Goal: Information Seeking & Learning: Learn about a topic

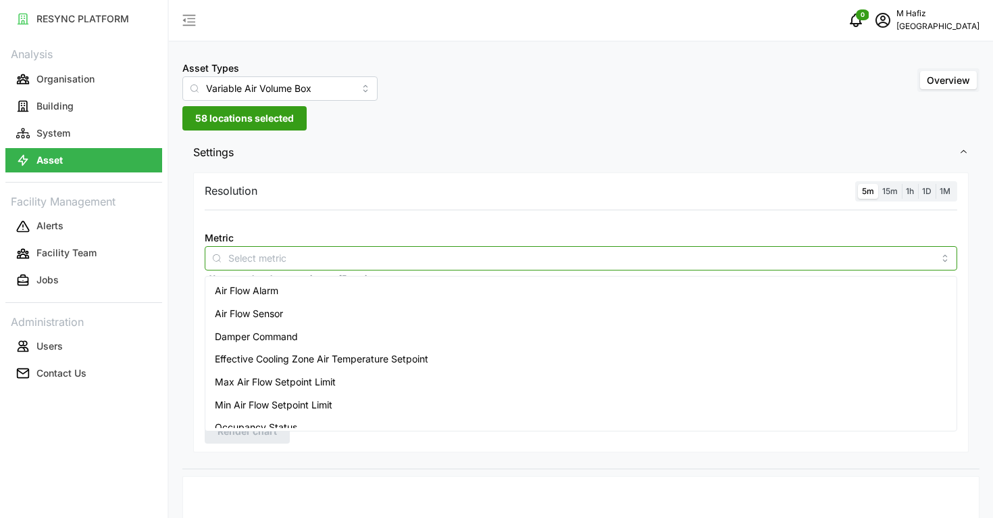
click at [267, 255] on input "Metric" at bounding box center [580, 257] width 705 height 15
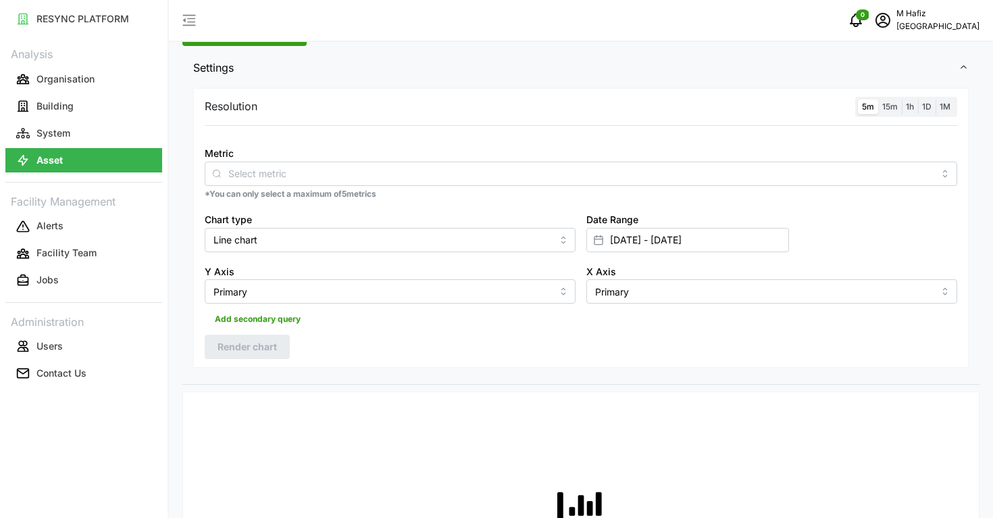
click at [304, 78] on span "Settings" at bounding box center [576, 67] width 766 height 33
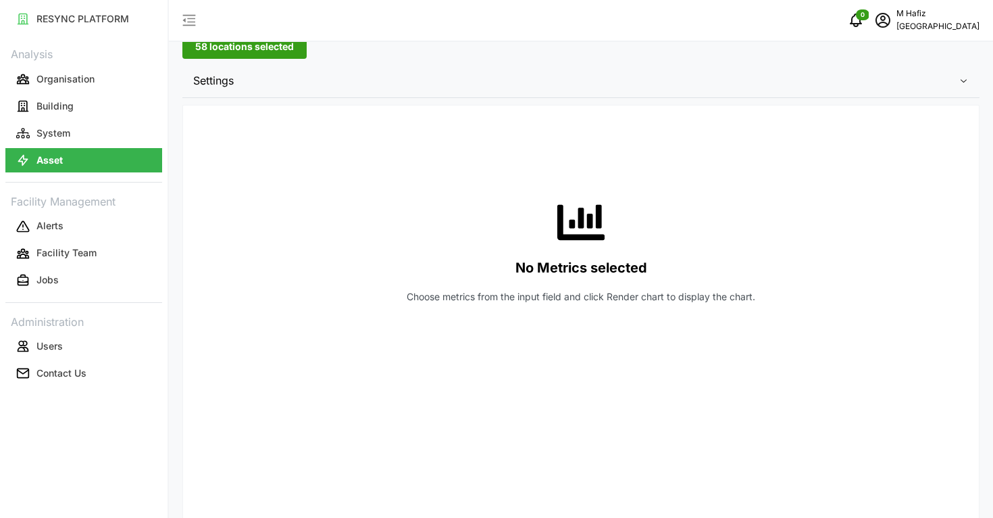
scroll to position [0, 0]
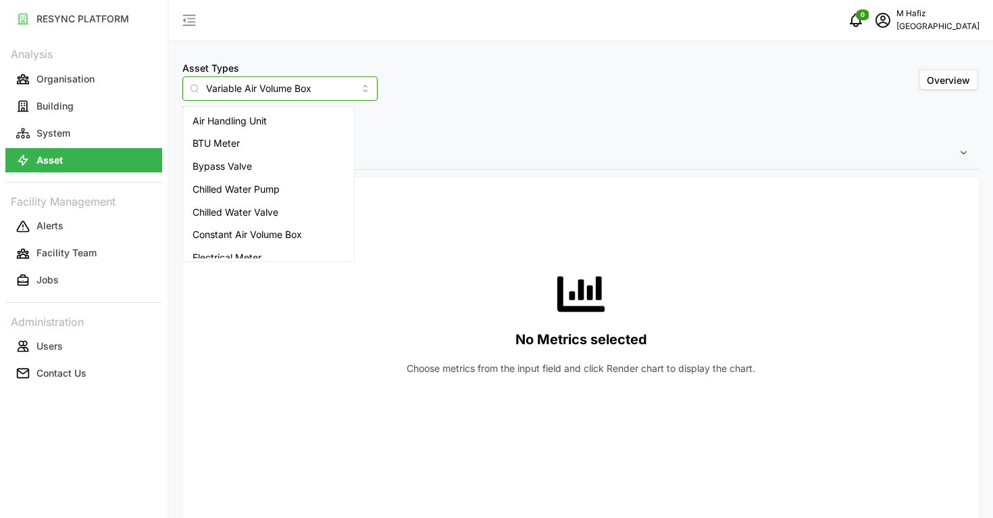
click at [272, 92] on input "Variable Air Volume Box" at bounding box center [279, 88] width 195 height 24
click at [254, 120] on span "Air Handling Unit" at bounding box center [230, 121] width 74 height 15
type input "Air Handling Unit"
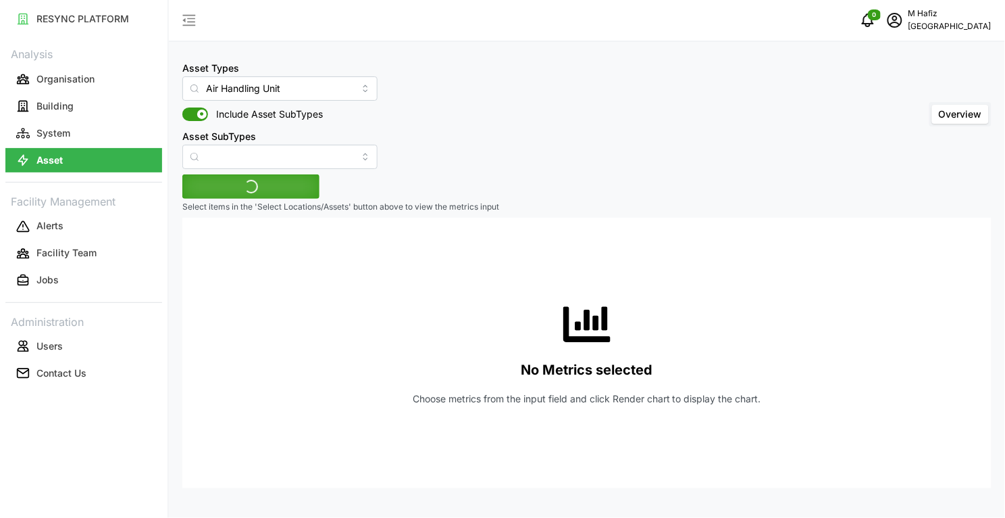
click at [530, 99] on div "Asset Types Air Handling Unit Include Asset SubTypes Asset SubTypes Overview" at bounding box center [587, 113] width 810 height 109
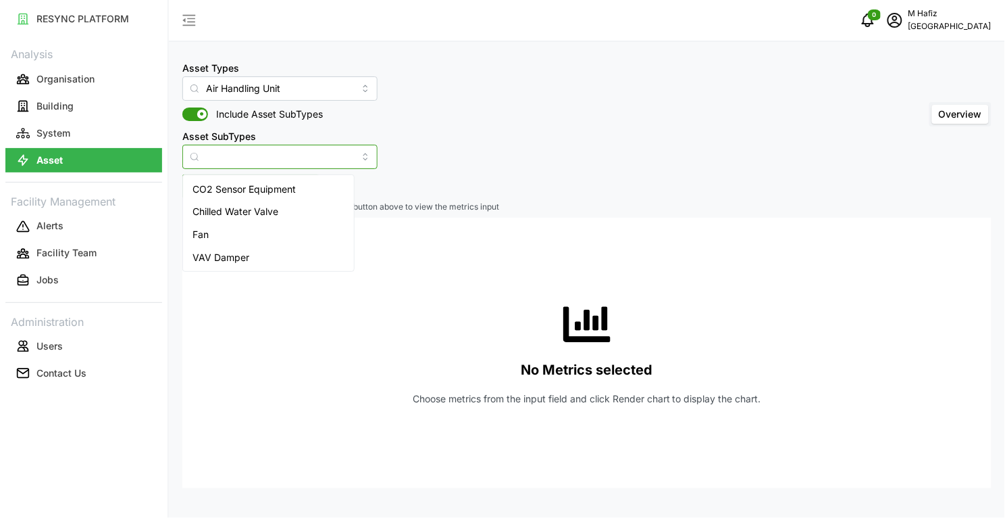
click at [281, 155] on input "Asset SubTypes" at bounding box center [279, 157] width 195 height 24
click at [247, 250] on span "VAV Damper" at bounding box center [221, 257] width 57 height 15
type input "VAV Damper"
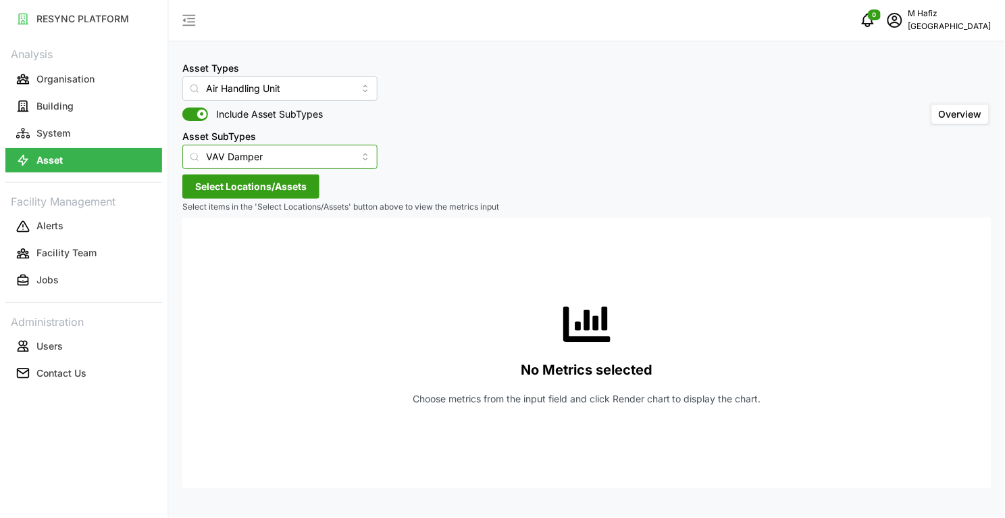
click at [288, 153] on input "VAV Damper" at bounding box center [279, 157] width 195 height 24
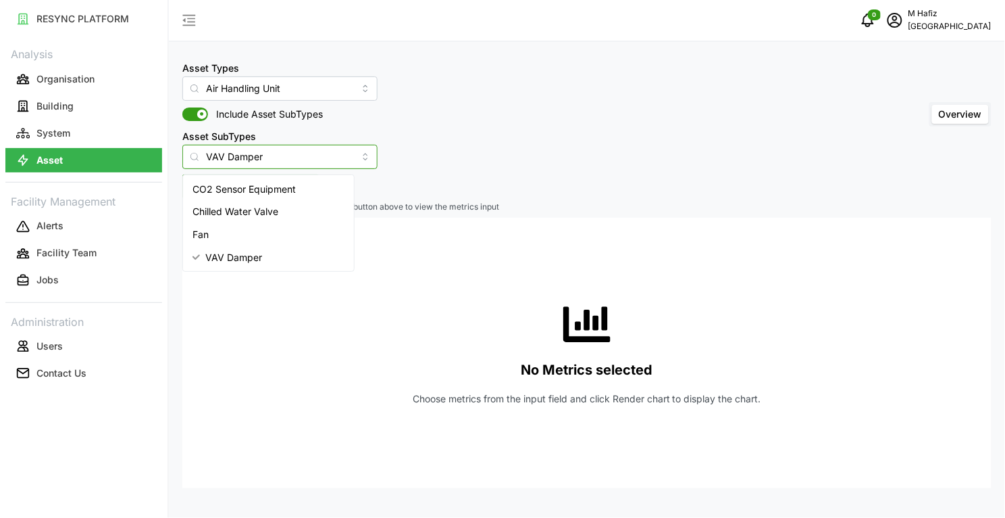
click at [234, 251] on span "VAV Damper" at bounding box center [233, 257] width 57 height 15
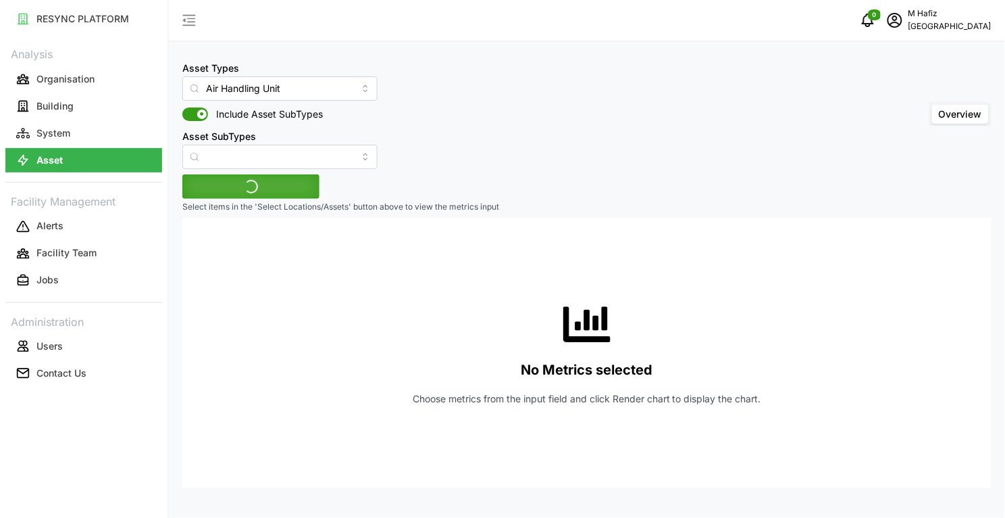
click at [434, 137] on div "Asset Types Air Handling Unit Include Asset SubTypes Asset SubTypes Overview" at bounding box center [587, 113] width 810 height 109
click at [261, 181] on span "Select Locations/Assets" at bounding box center [250, 186] width 111 height 23
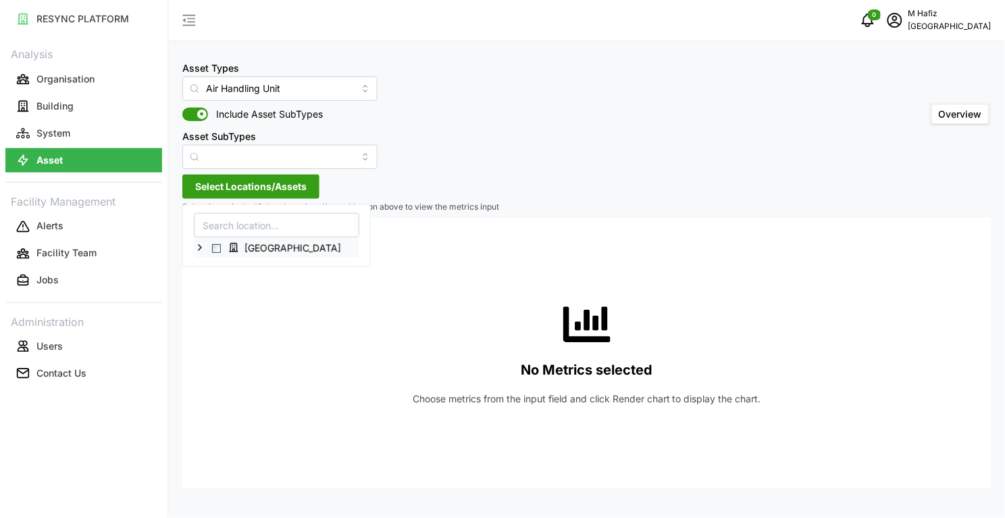
click at [203, 247] on icon at bounding box center [200, 247] width 11 height 11
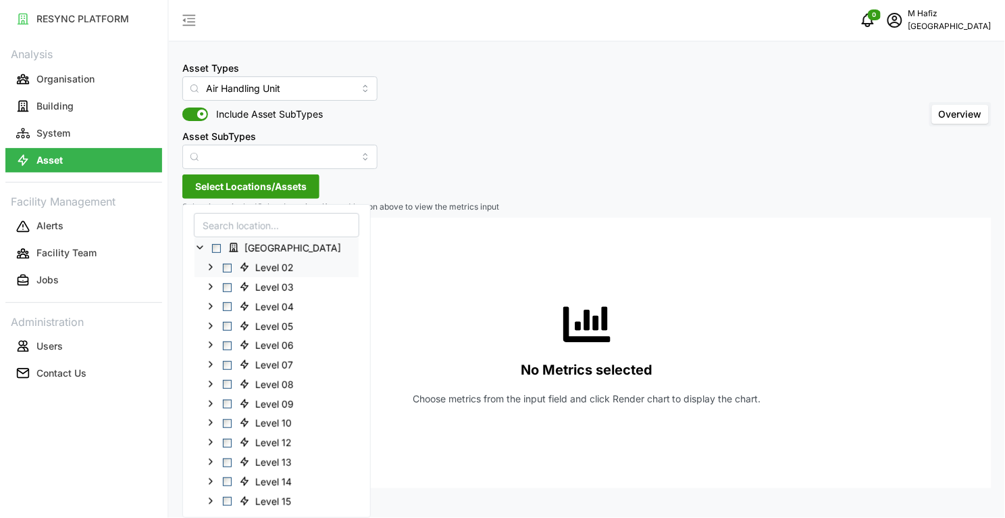
click at [222, 269] on div "Level 02" at bounding box center [277, 267] width 164 height 20
click at [226, 268] on span "Select Level 02" at bounding box center [227, 267] width 9 height 9
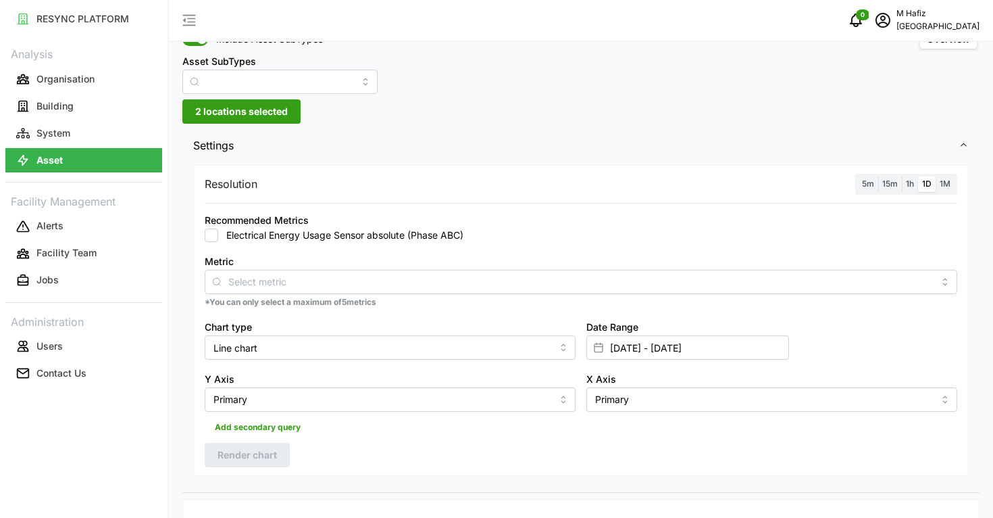
scroll to position [169, 0]
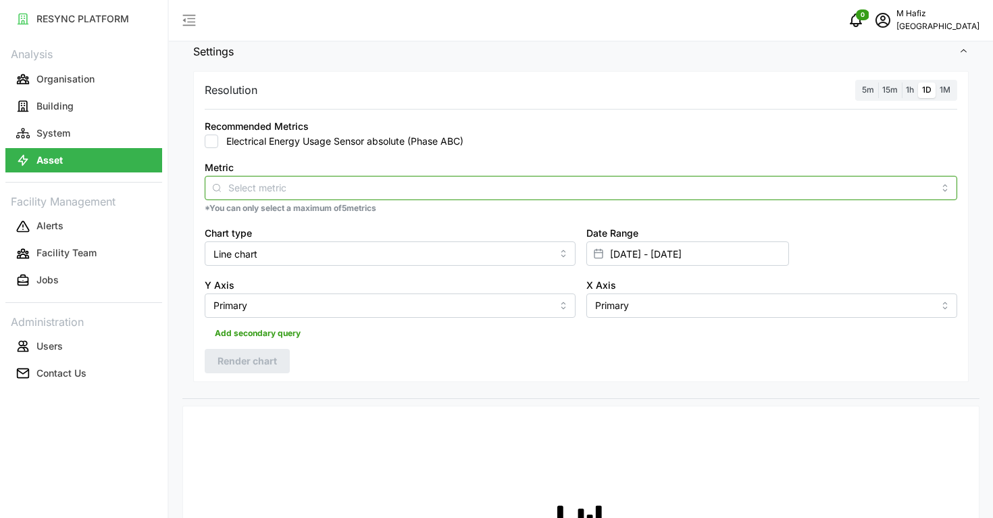
click at [309, 197] on div at bounding box center [581, 188] width 753 height 24
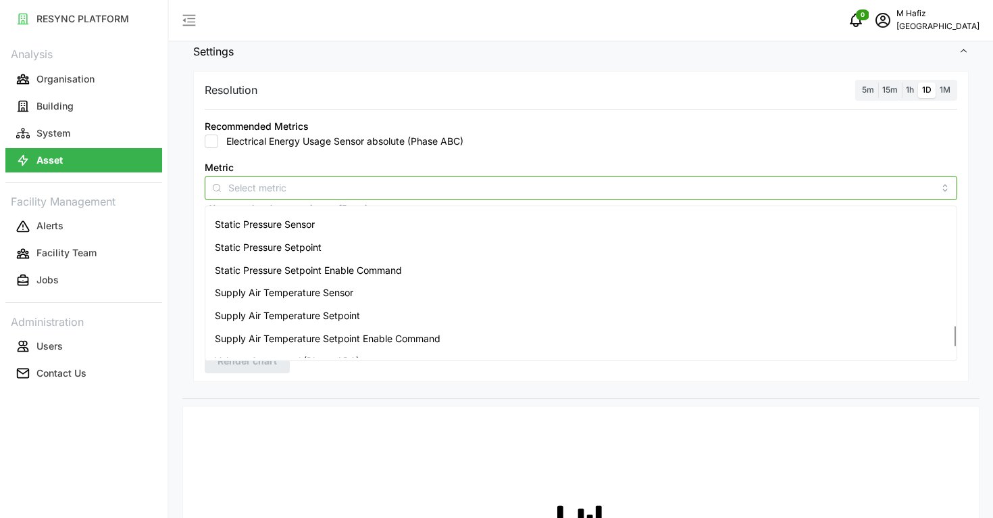
scroll to position [837, 0]
click at [321, 293] on span "Supply Air Temperature Sensor" at bounding box center [284, 294] width 139 height 15
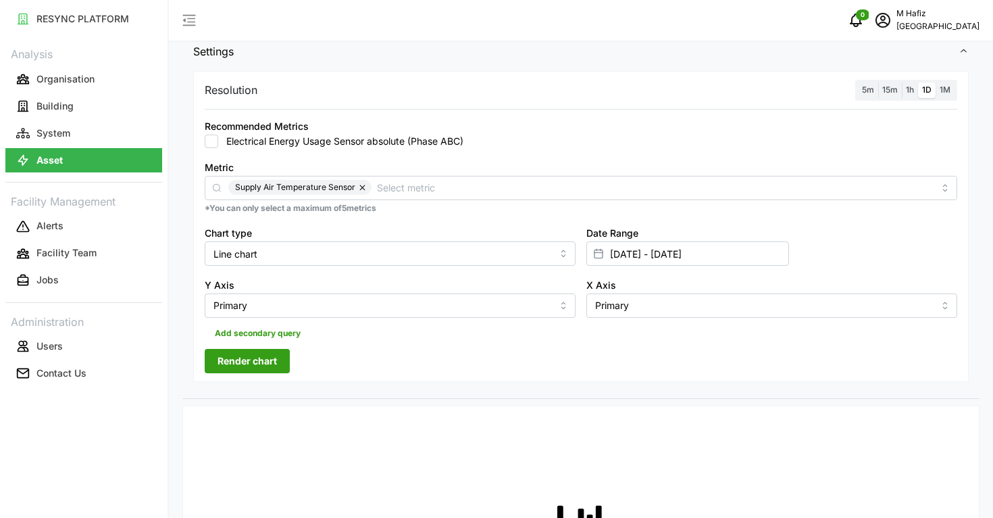
click at [245, 349] on span "Render chart" at bounding box center [247, 360] width 59 height 23
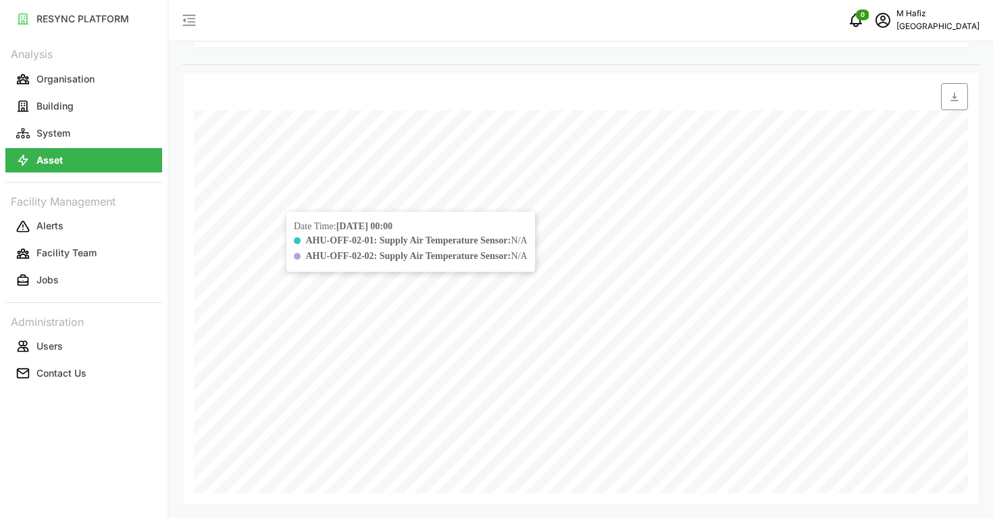
scroll to position [81, 0]
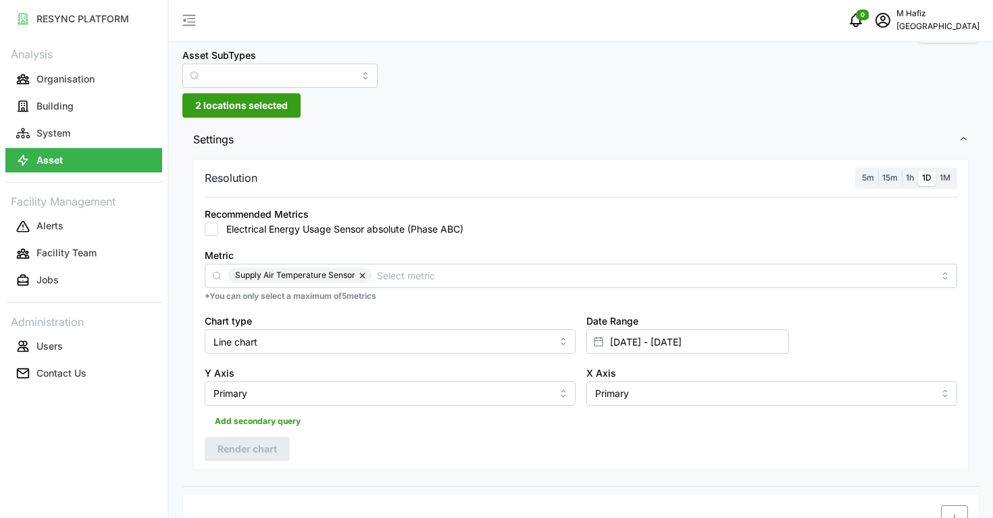
click at [872, 178] on span "5m" at bounding box center [868, 177] width 12 height 10
click at [858, 170] on input "5m" at bounding box center [858, 170] width 0 height 0
click at [254, 461] on div "Resolution 5m 15m 1h 1D 1M Recommended Metrics Electrical Energy Usage Sensor a…" at bounding box center [581, 314] width 776 height 311
click at [260, 453] on span "Render chart" at bounding box center [247, 448] width 59 height 23
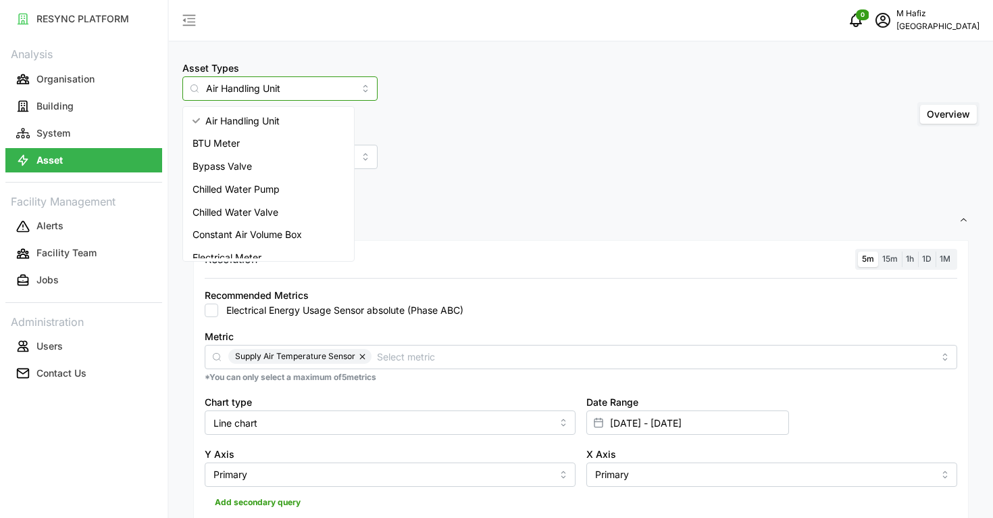
click at [326, 95] on input "Air Handling Unit" at bounding box center [279, 88] width 195 height 24
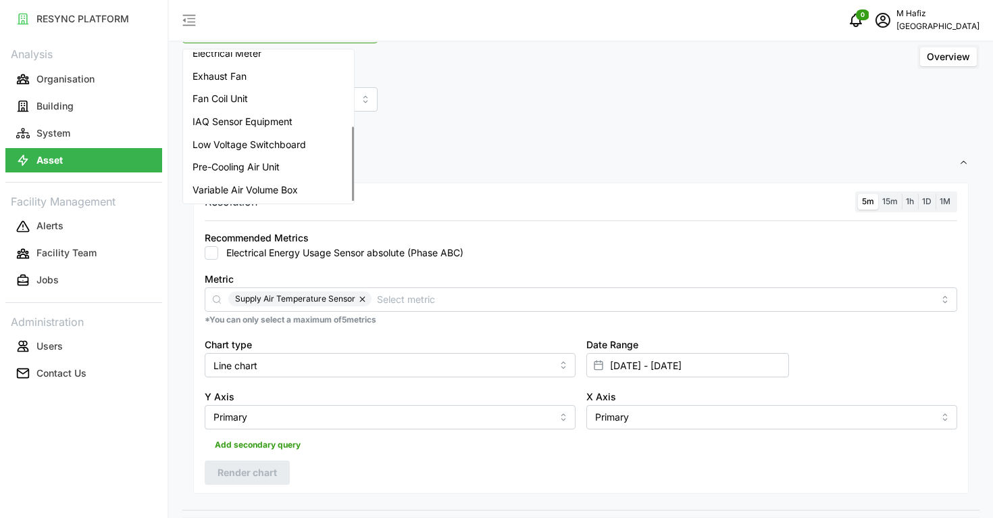
scroll to position [84, 0]
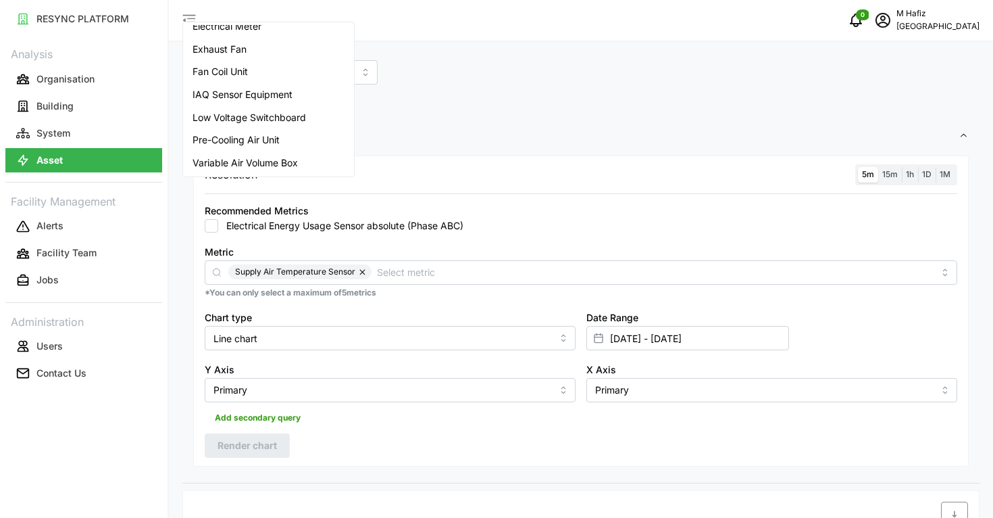
click at [293, 166] on span "Variable Air Volume Box" at bounding box center [245, 162] width 105 height 15
type input "Variable Air Volume Box"
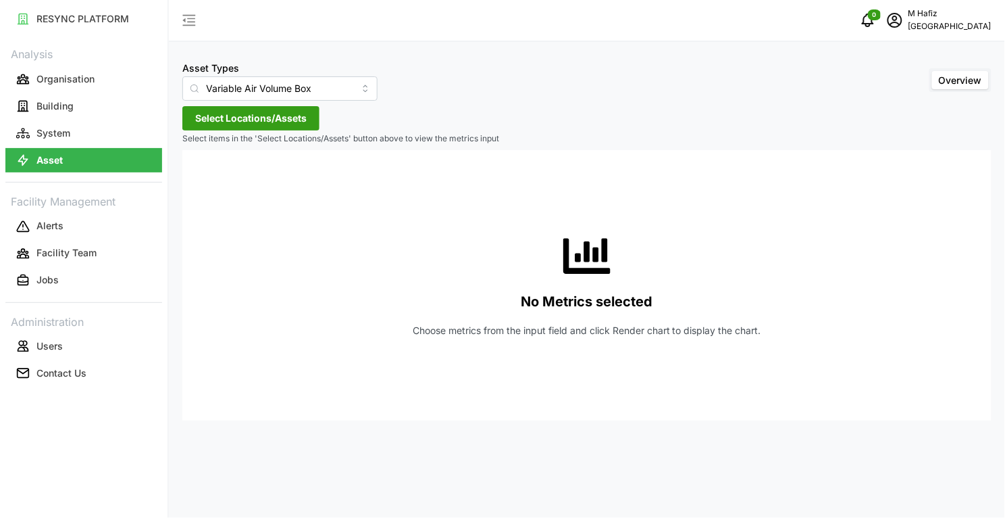
click at [685, 112] on div "Asset Types Variable Air Volume Box Overview Select Locations/Assets Select ite…" at bounding box center [587, 259] width 837 height 518
click at [264, 123] on span "Select Locations/Assets" at bounding box center [250, 118] width 111 height 23
click at [195, 177] on icon at bounding box center [200, 179] width 11 height 11
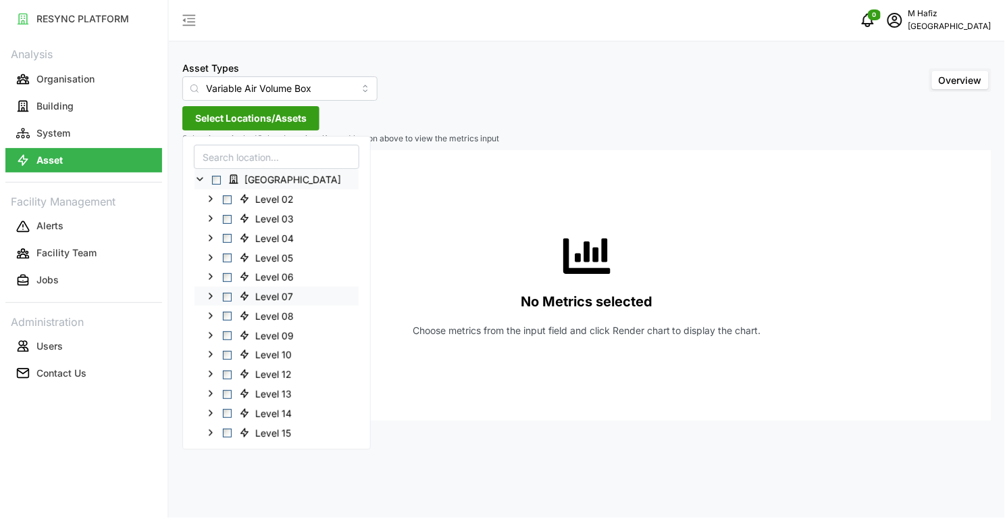
click at [227, 299] on span "Select Level 07" at bounding box center [227, 296] width 9 height 9
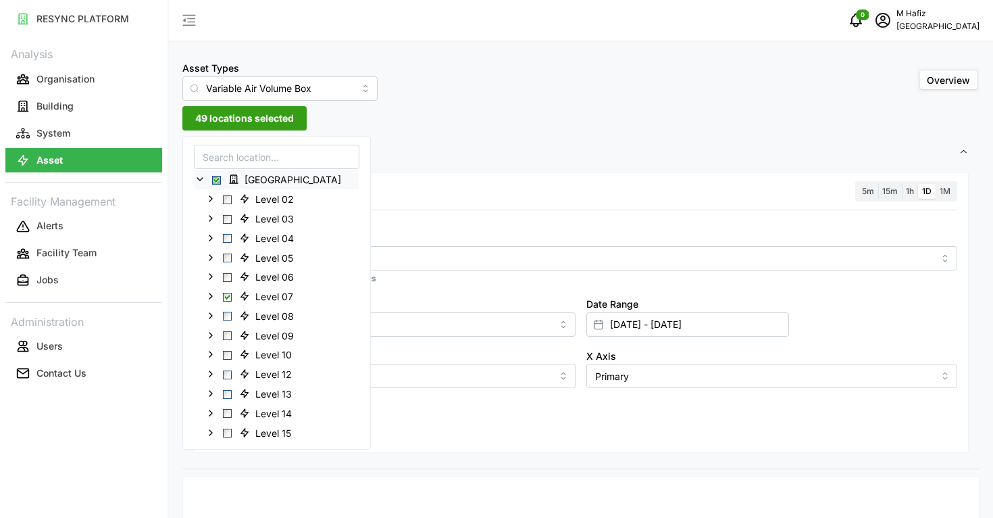
click at [443, 84] on div "Asset Types Variable Air Volume Box Overview" at bounding box center [580, 79] width 797 height 41
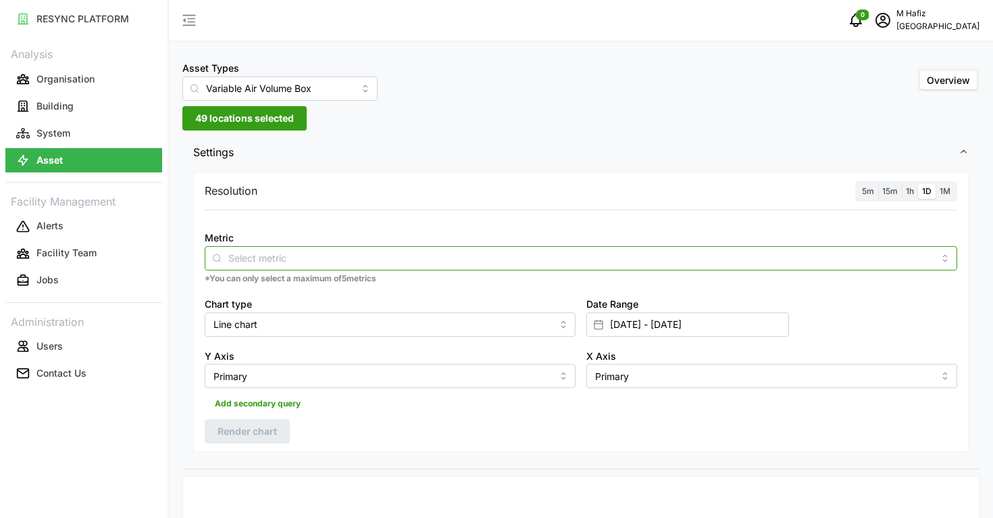
click at [299, 261] on input "Metric" at bounding box center [580, 257] width 705 height 15
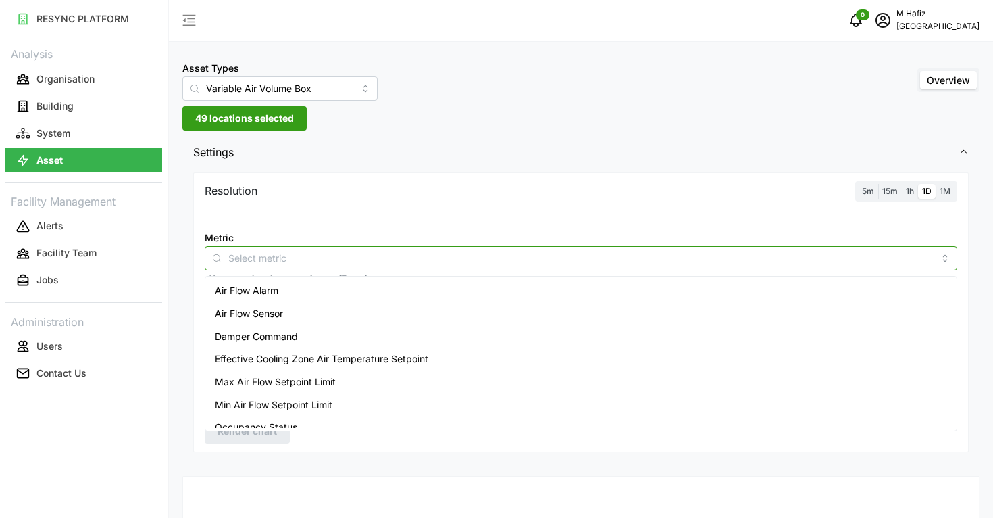
click at [289, 309] on div "Air Flow Sensor" at bounding box center [581, 313] width 746 height 23
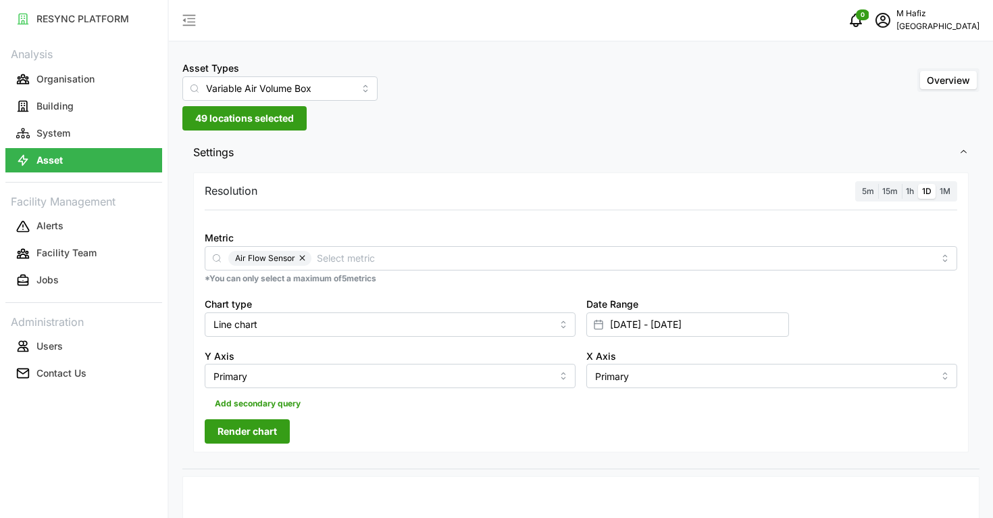
click at [539, 159] on span "Settings" at bounding box center [576, 152] width 766 height 33
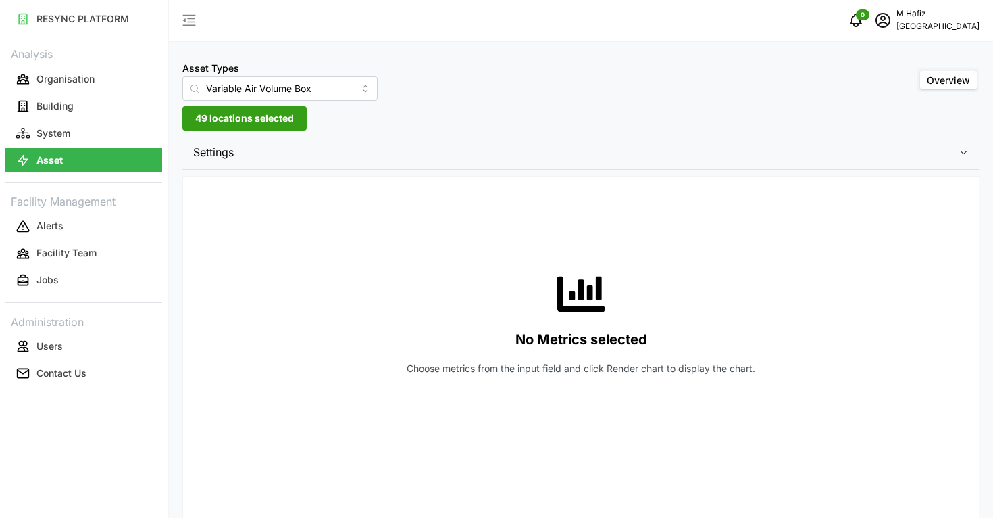
click at [424, 130] on div "Asset Types Variable Air Volume Box Overview 49 locations selected Settings Res…" at bounding box center [581, 433] width 824 height 866
click at [444, 151] on span "Settings" at bounding box center [576, 152] width 766 height 33
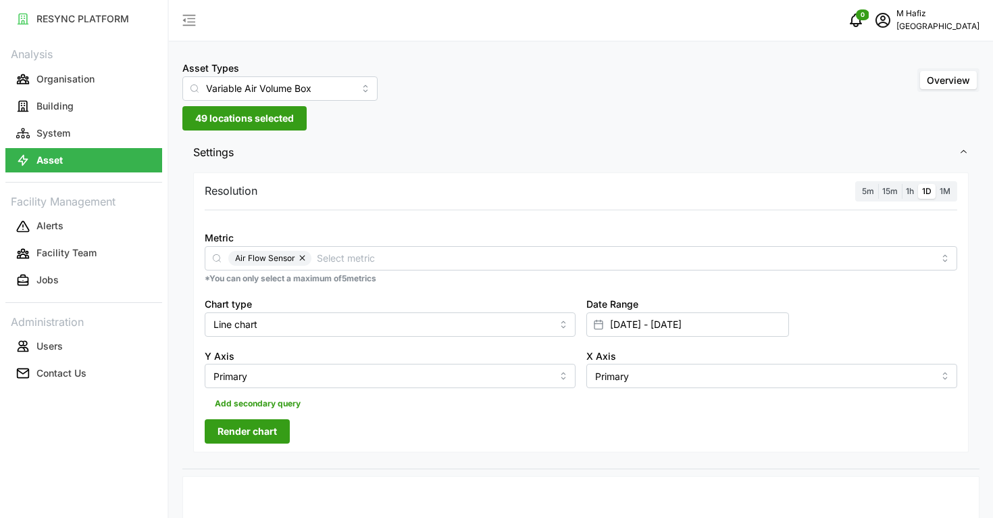
click at [267, 430] on span "Render chart" at bounding box center [247, 431] width 59 height 23
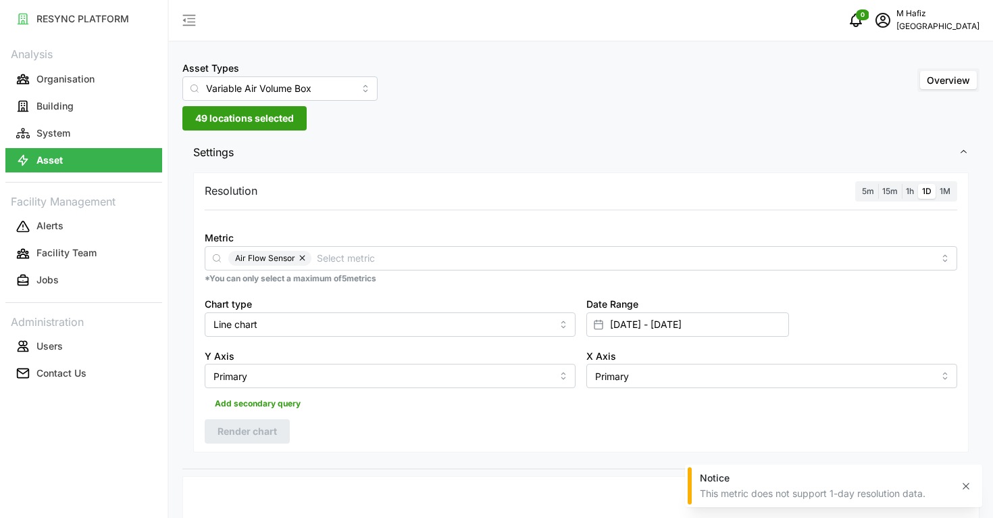
click at [864, 187] on span "5m" at bounding box center [868, 191] width 12 height 10
click at [858, 184] on input "5m" at bounding box center [858, 184] width 0 height 0
click at [254, 420] on button "Render chart" at bounding box center [247, 431] width 85 height 24
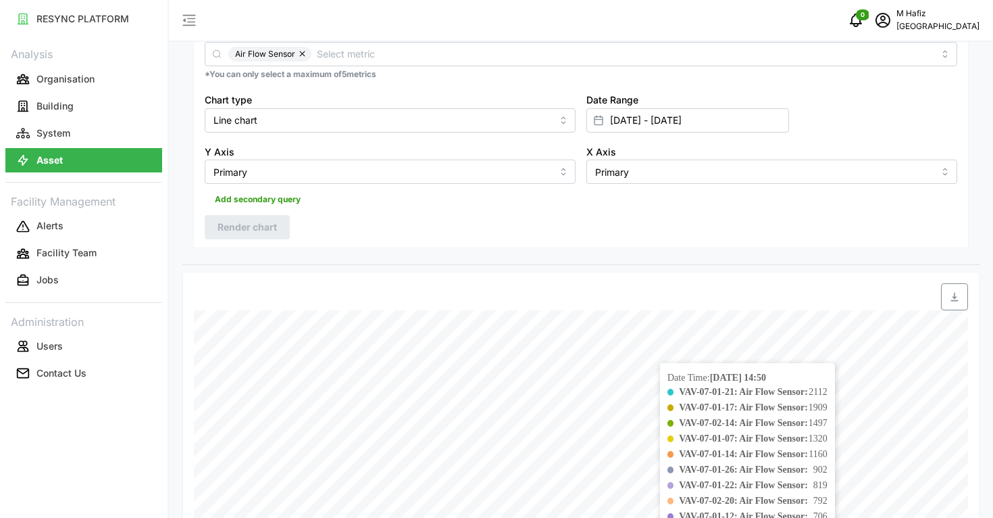
scroll to position [0, 0]
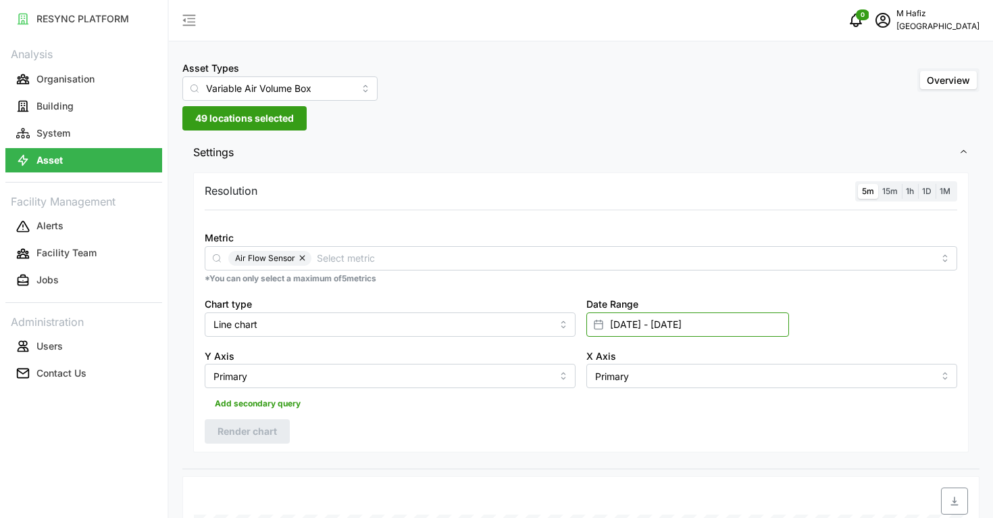
click at [715, 322] on input "[DATE] - [DATE]" at bounding box center [688, 324] width 203 height 24
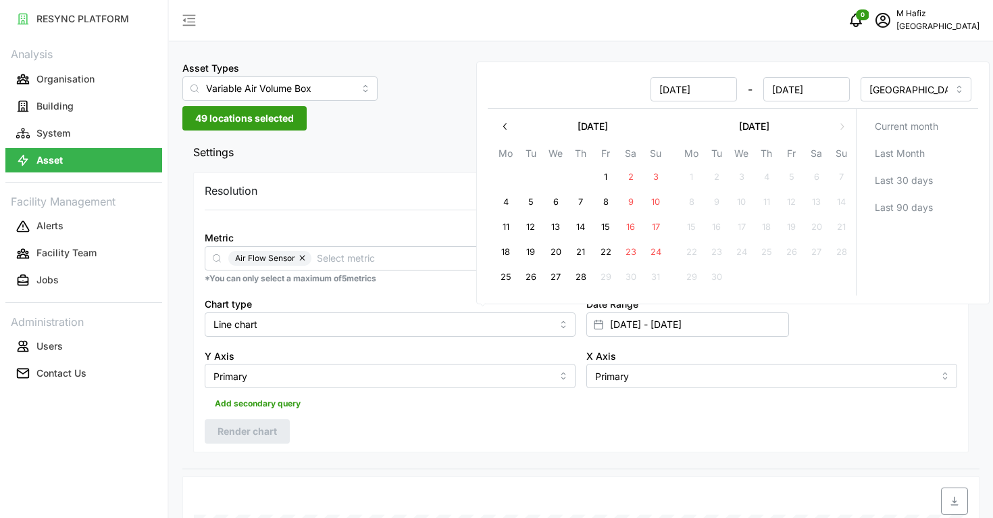
click at [598, 328] on rect at bounding box center [599, 324] width 8 height 8
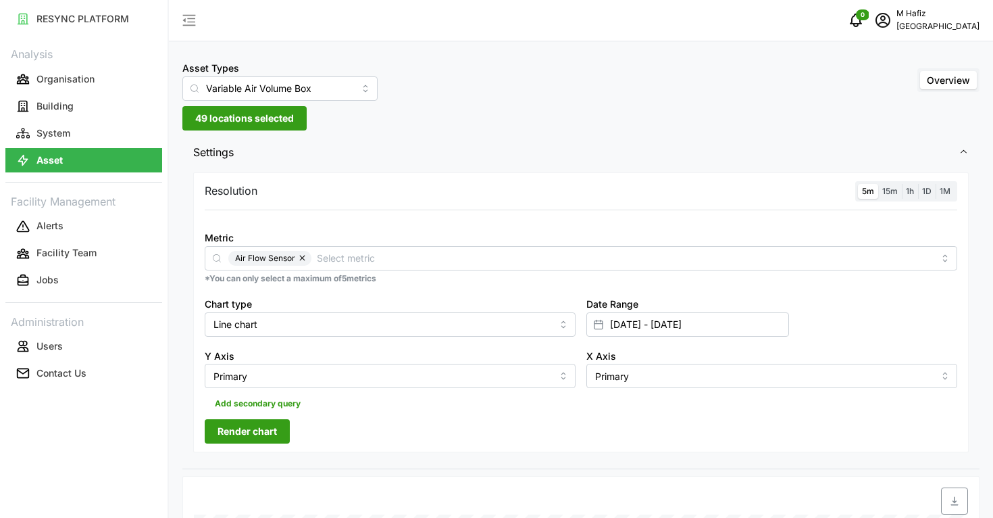
click at [603, 329] on icon at bounding box center [598, 324] width 11 height 11
click at [596, 326] on icon at bounding box center [598, 324] width 11 height 11
click at [720, 325] on input "[DATE] - [DATE]" at bounding box center [688, 324] width 203 height 24
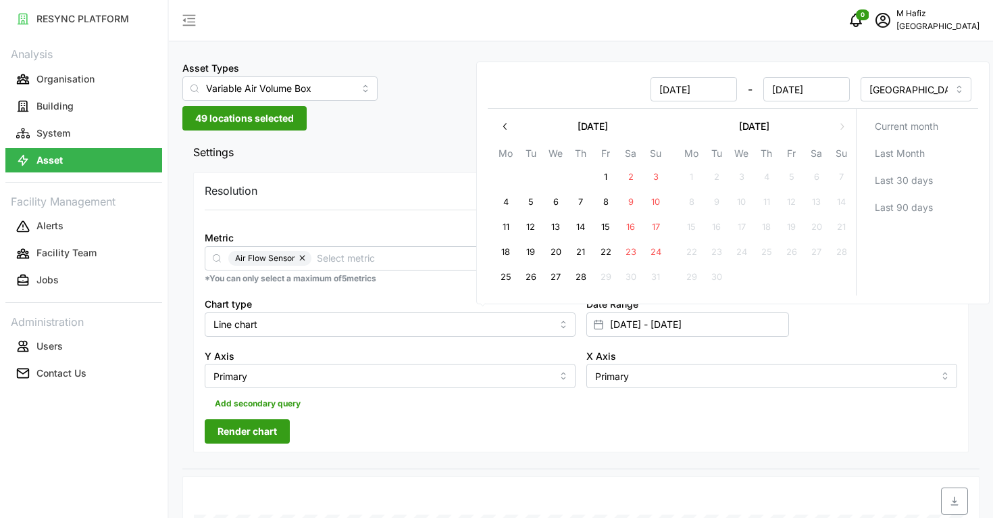
click at [576, 279] on button "28" at bounding box center [581, 277] width 24 height 24
type input "[DATE] - [DATE]"
type input "[DATE]"
click at [840, 328] on div "Date Range [DATE] - [DATE]" at bounding box center [772, 316] width 382 height 52
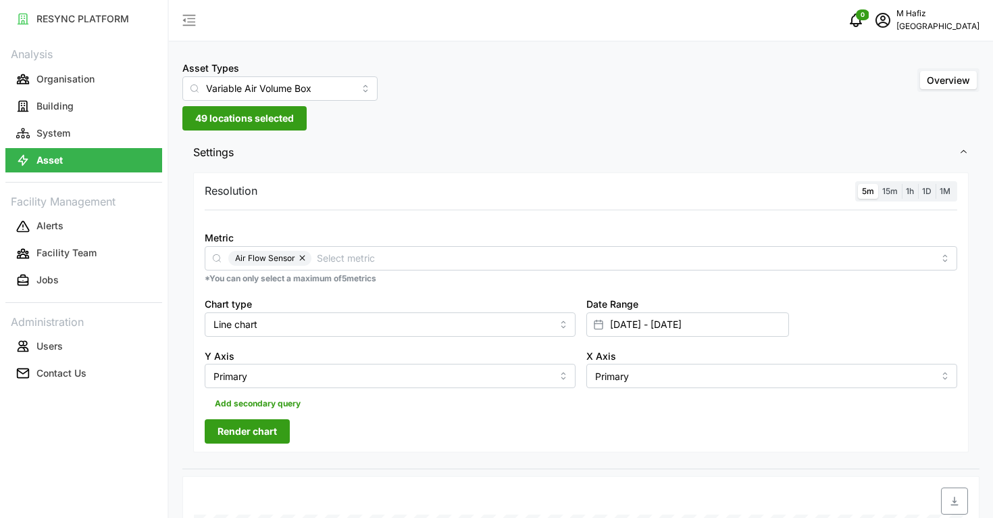
click at [287, 430] on button "Render chart" at bounding box center [247, 431] width 85 height 24
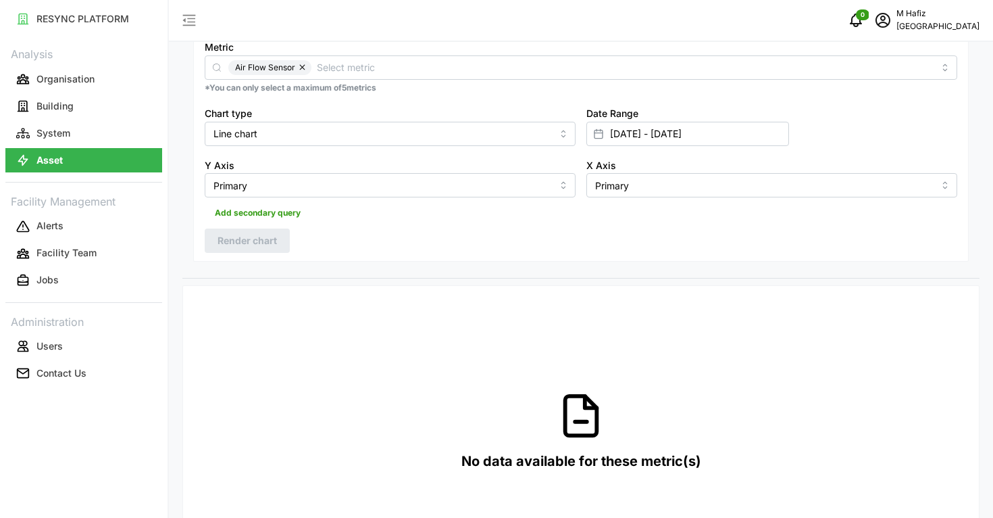
scroll to position [163, 0]
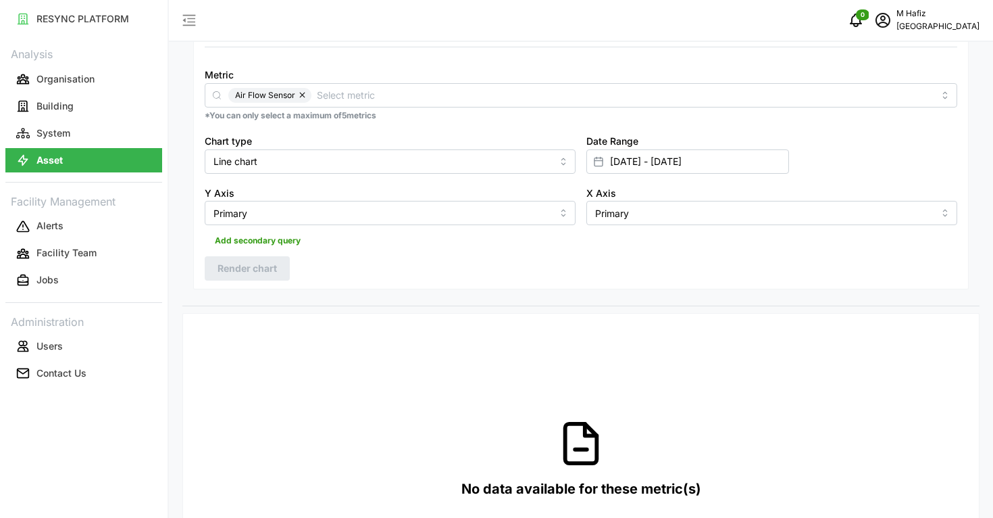
click at [480, 247] on div "Add secondary query" at bounding box center [581, 238] width 753 height 26
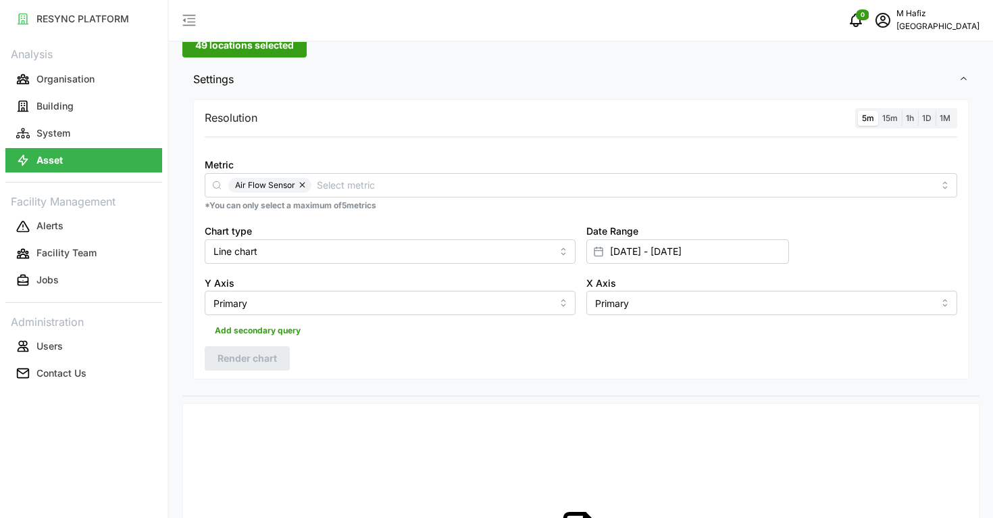
scroll to position [0, 0]
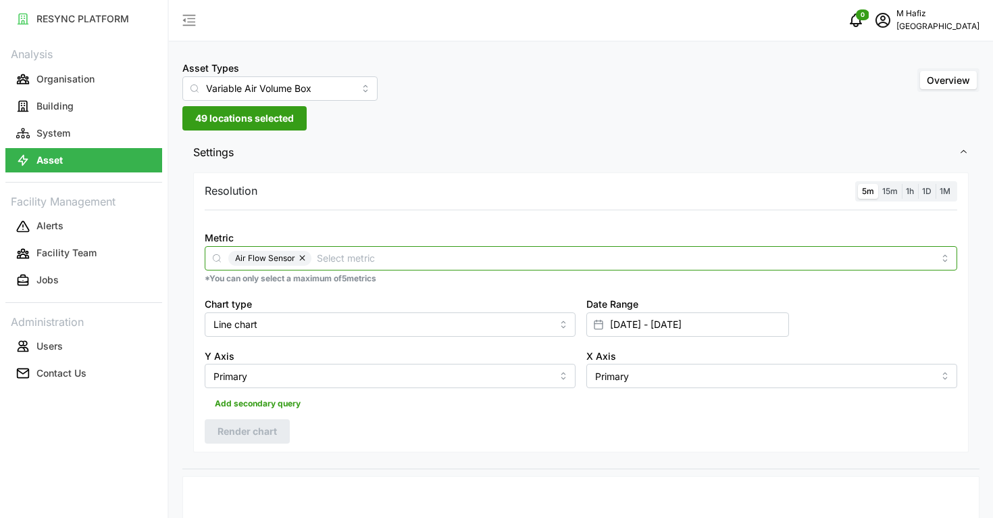
click at [412, 262] on input "Metric" at bounding box center [625, 257] width 617 height 15
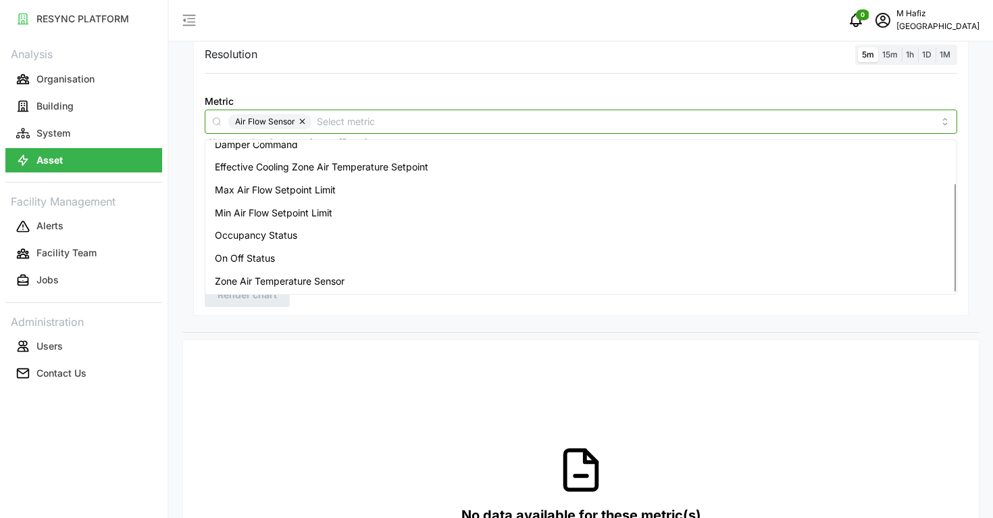
scroll to position [169, 0]
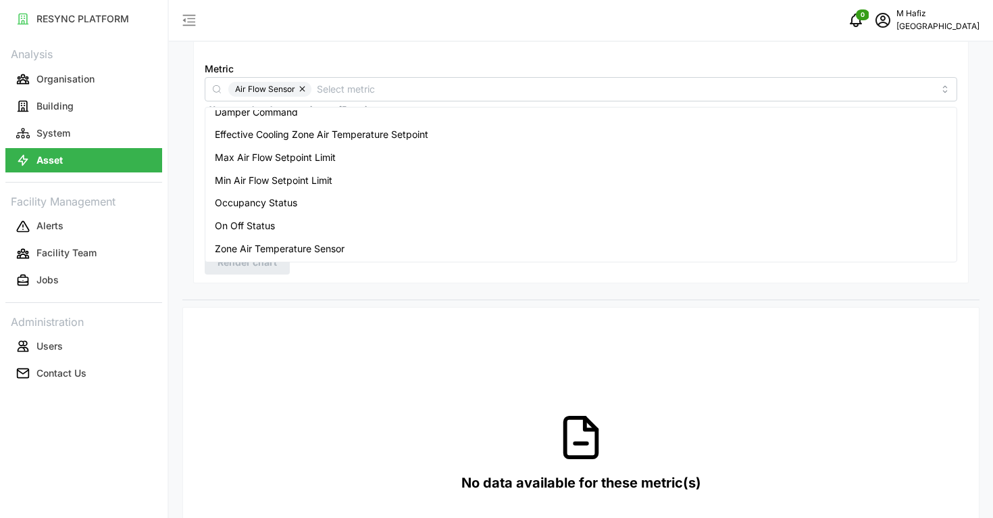
click at [289, 259] on body "RESYNC PLATFORM Analysis Organisation Building System Asset Facility Management…" at bounding box center [496, 90] width 993 height 518
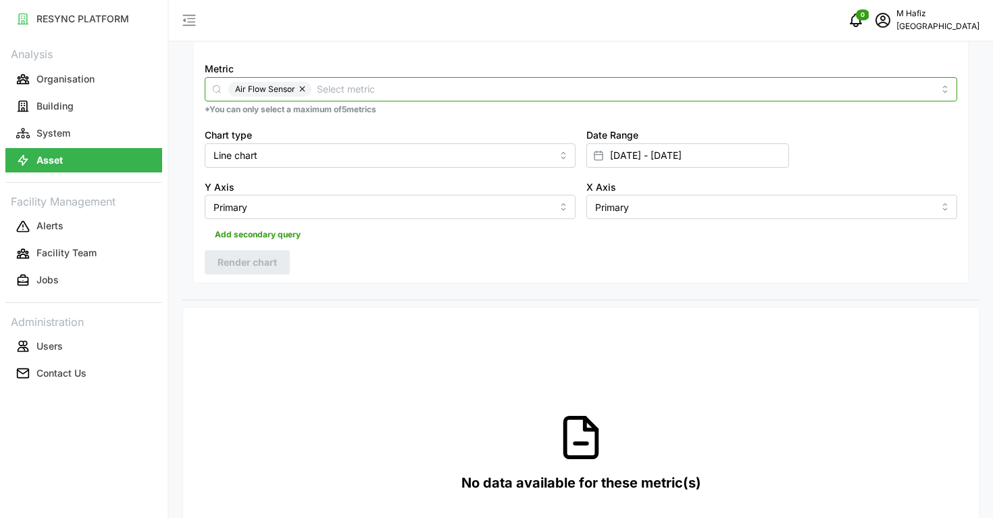
click at [384, 90] on input "Metric" at bounding box center [625, 88] width 617 height 15
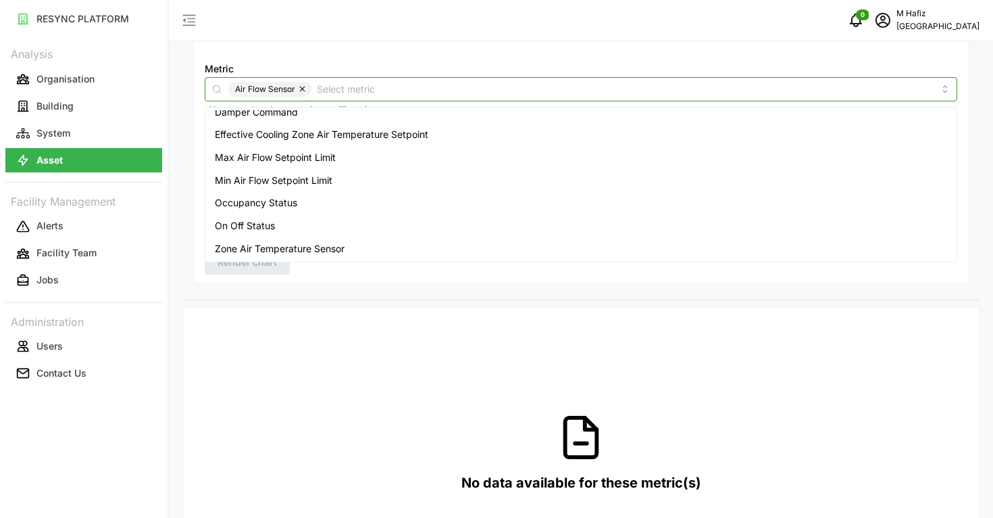
click at [335, 243] on span "Zone Air Temperature Sensor" at bounding box center [280, 248] width 130 height 15
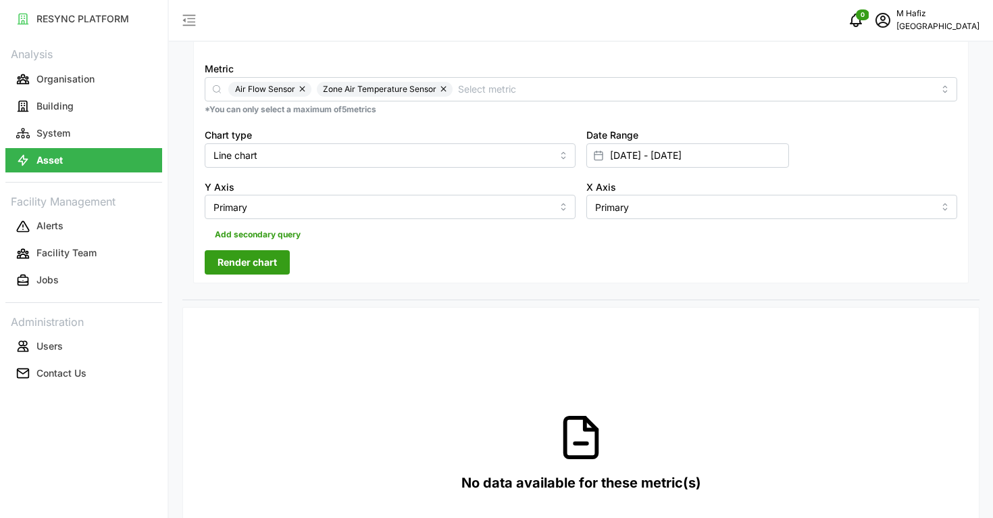
click at [447, 274] on div "Resolution 5m 15m 1h 1D 1M Metric Air Flow Sensor Zone Air Temperature Sensor *…" at bounding box center [581, 143] width 776 height 280
click at [265, 264] on span "Render chart" at bounding box center [247, 262] width 59 height 23
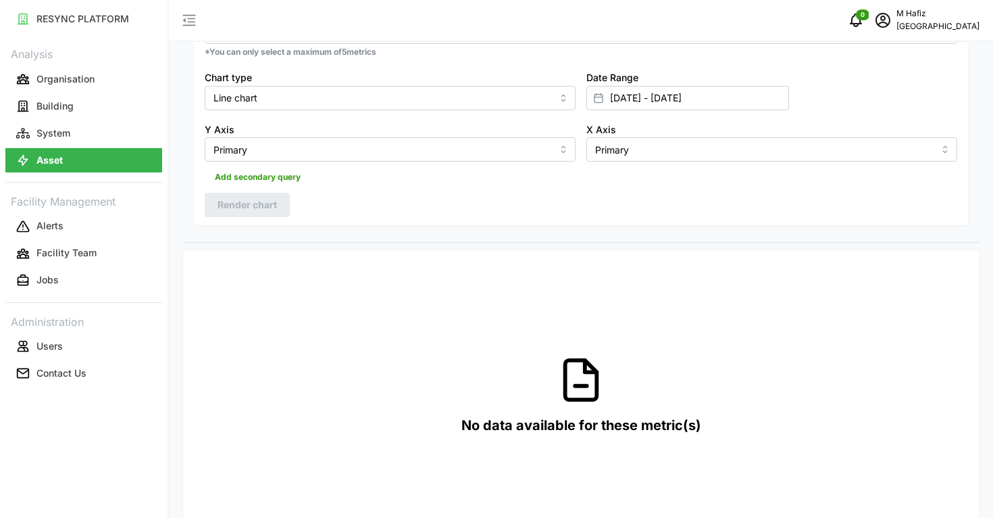
scroll to position [0, 0]
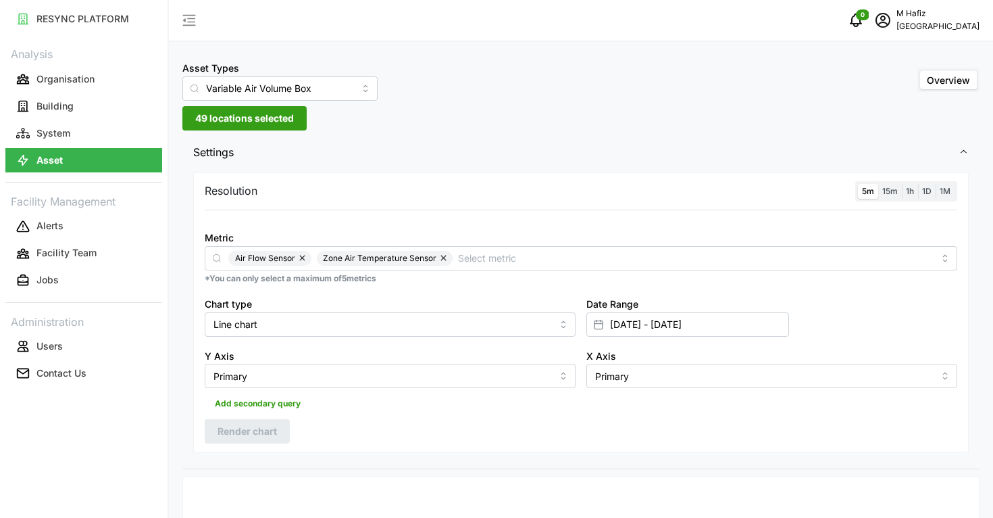
click at [890, 201] on div "5m 15m 1h 1D 1M" at bounding box center [906, 191] width 102 height 21
click at [894, 194] on span "15m" at bounding box center [890, 191] width 16 height 10
click at [878, 184] on input "15m" at bounding box center [878, 184] width 0 height 0
click at [225, 432] on span "Render chart" at bounding box center [247, 431] width 59 height 23
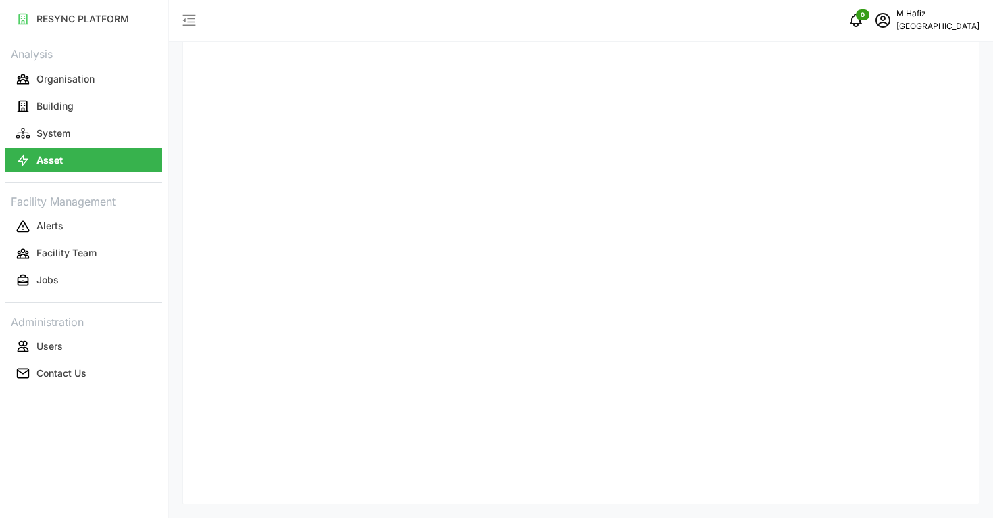
scroll to position [57, 0]
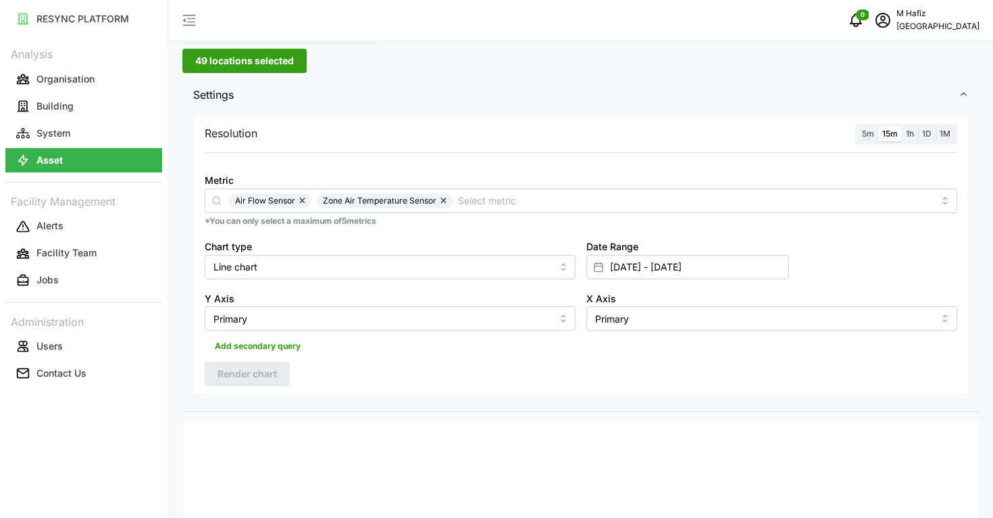
click at [907, 136] on span "1h" at bounding box center [910, 133] width 8 height 10
click at [902, 126] on input "1h" at bounding box center [902, 126] width 0 height 0
click at [243, 391] on div "Resolution 5m 15m 1h 1D 1M Metric Air Flow Sensor Zone Air Temperature Sensor *…" at bounding box center [581, 255] width 776 height 280
click at [258, 376] on span "Render chart" at bounding box center [247, 373] width 59 height 23
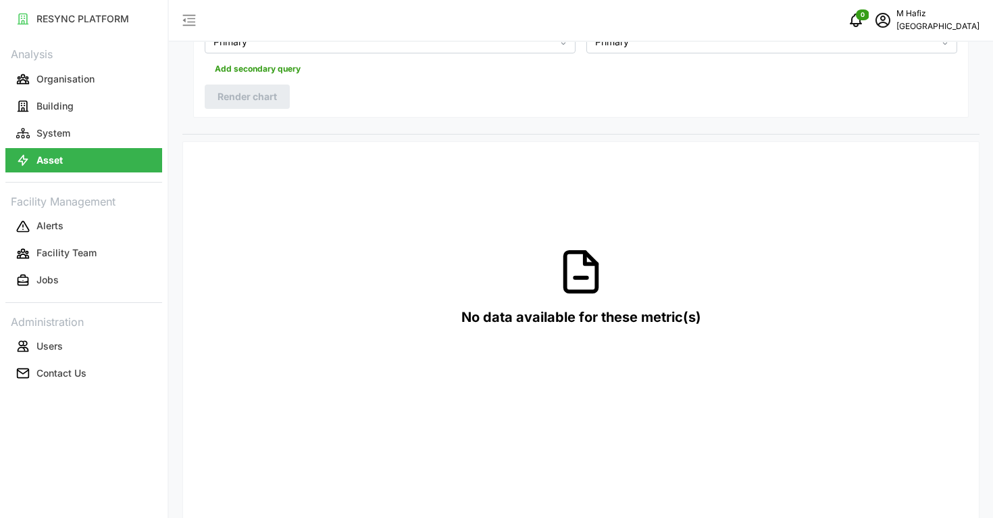
scroll to position [338, 0]
